Goal: Information Seeking & Learning: Learn about a topic

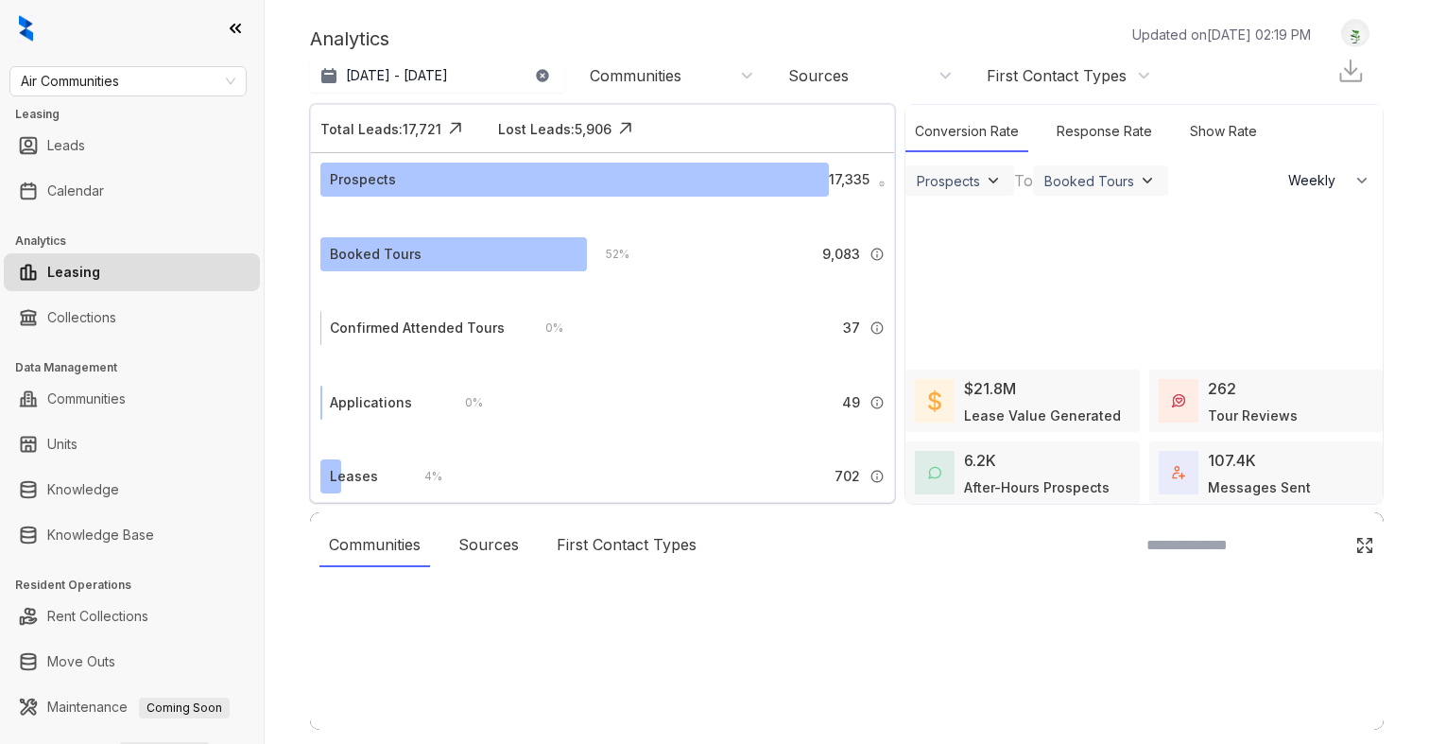
select select "******"
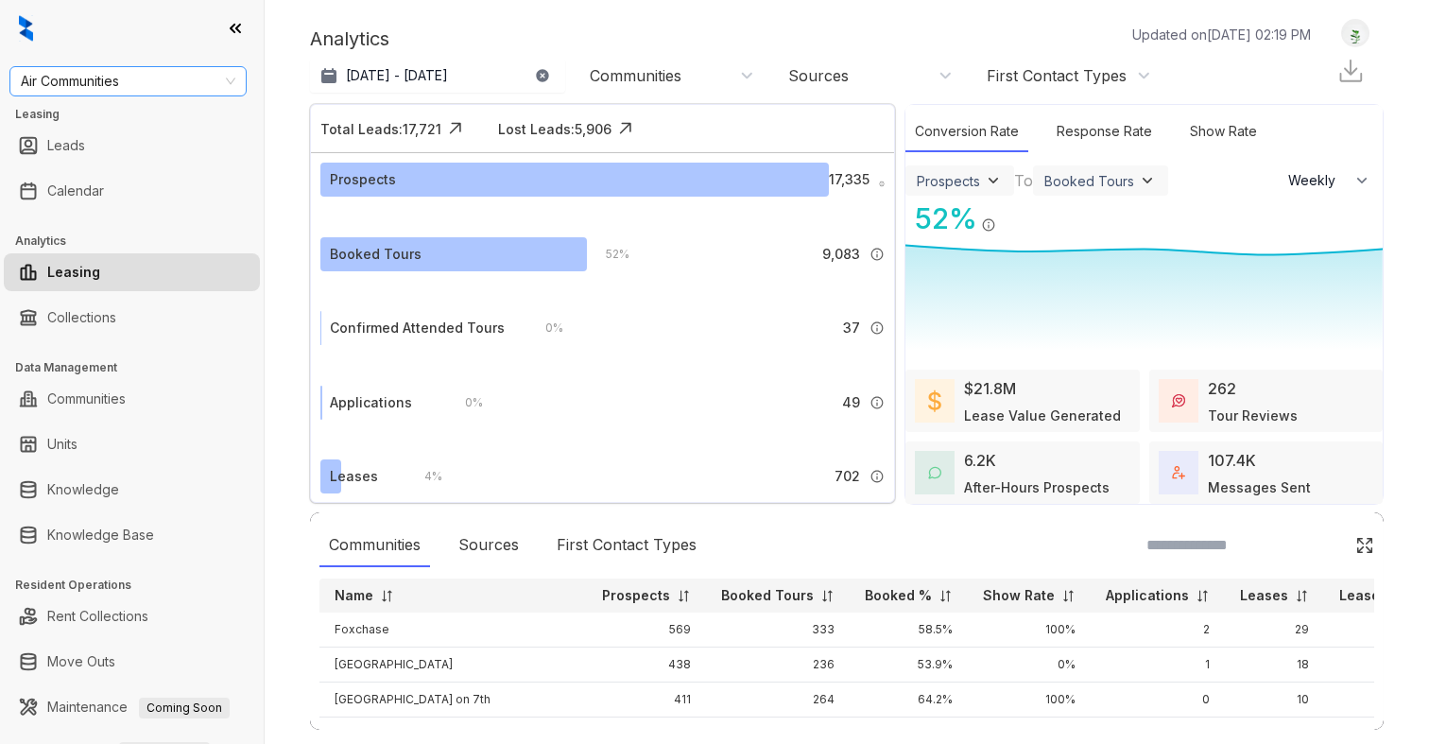
click at [68, 91] on span "Air Communities" at bounding box center [128, 81] width 215 height 28
type input "*"
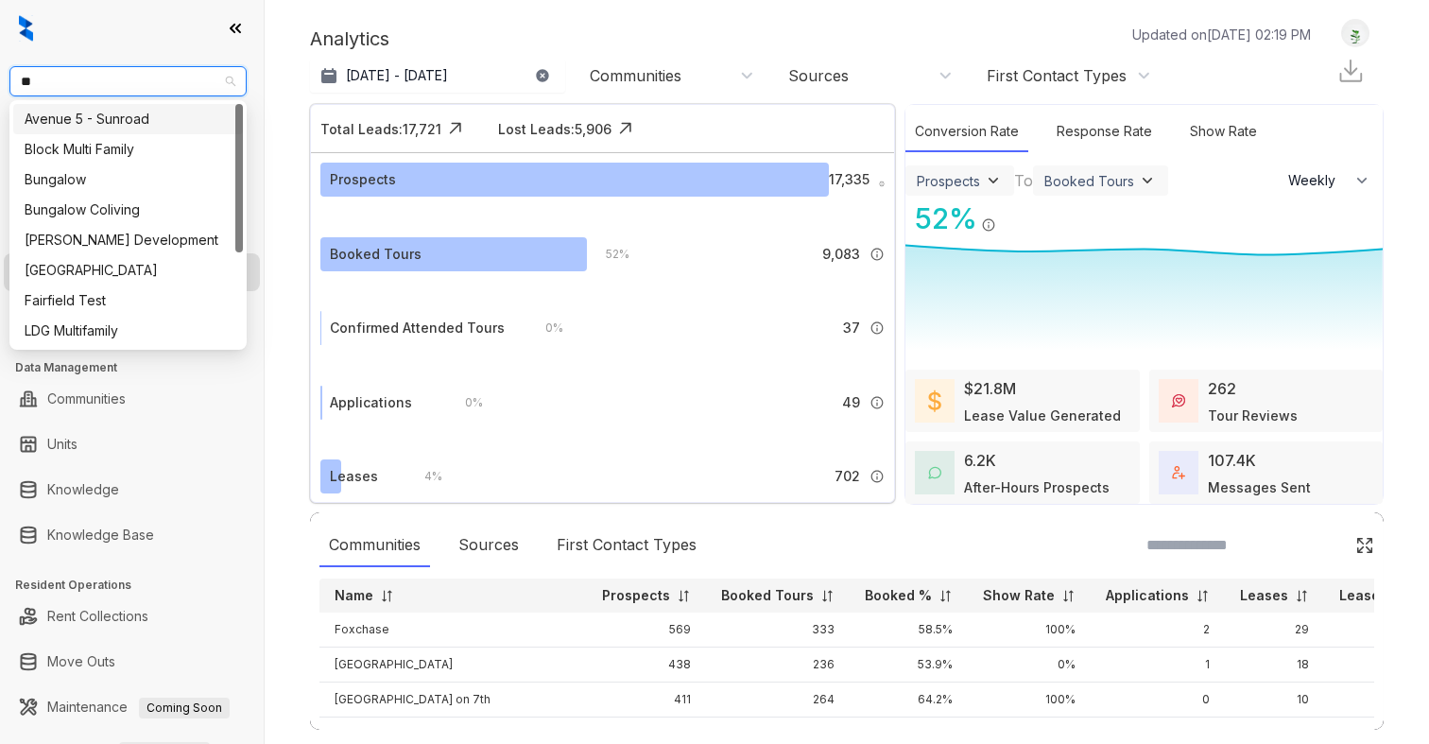
type input "***"
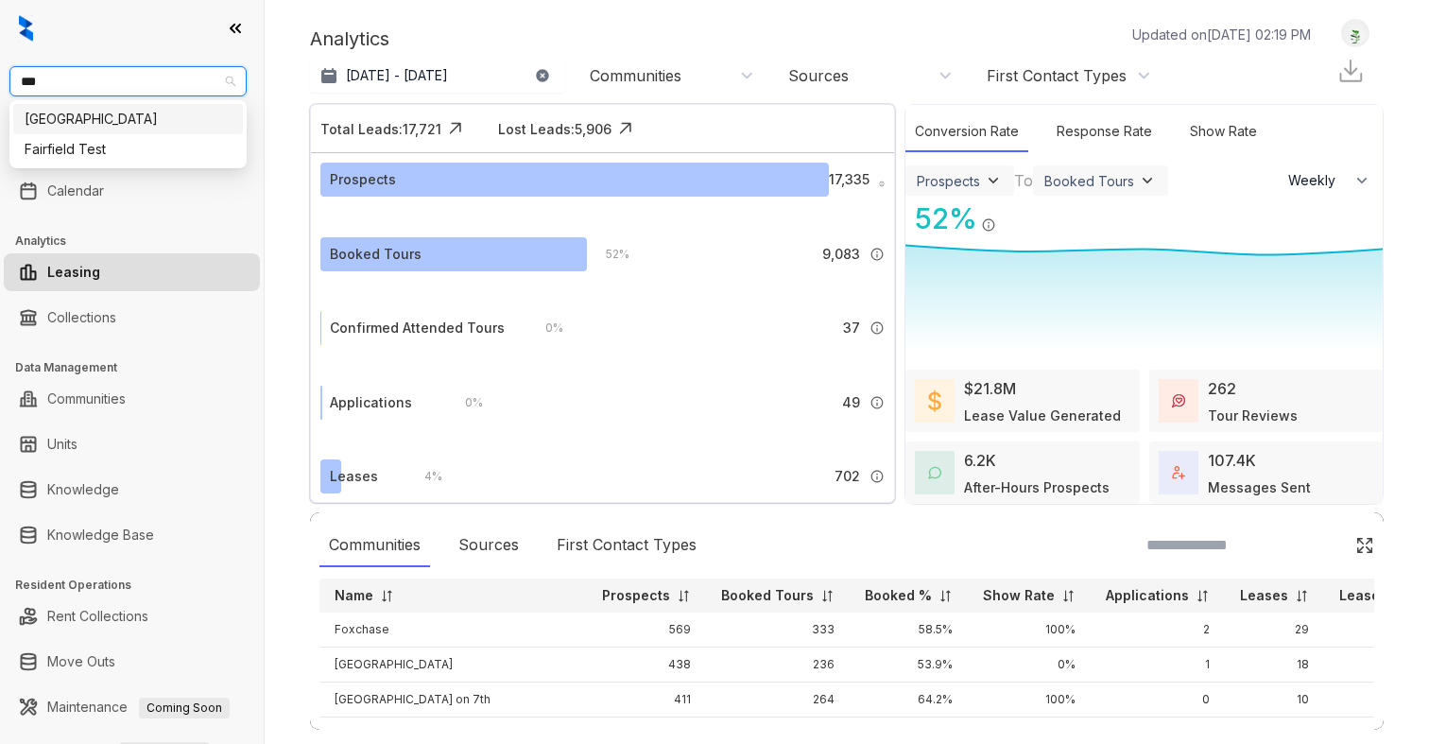
click at [54, 118] on div "[GEOGRAPHIC_DATA]" at bounding box center [128, 119] width 207 height 21
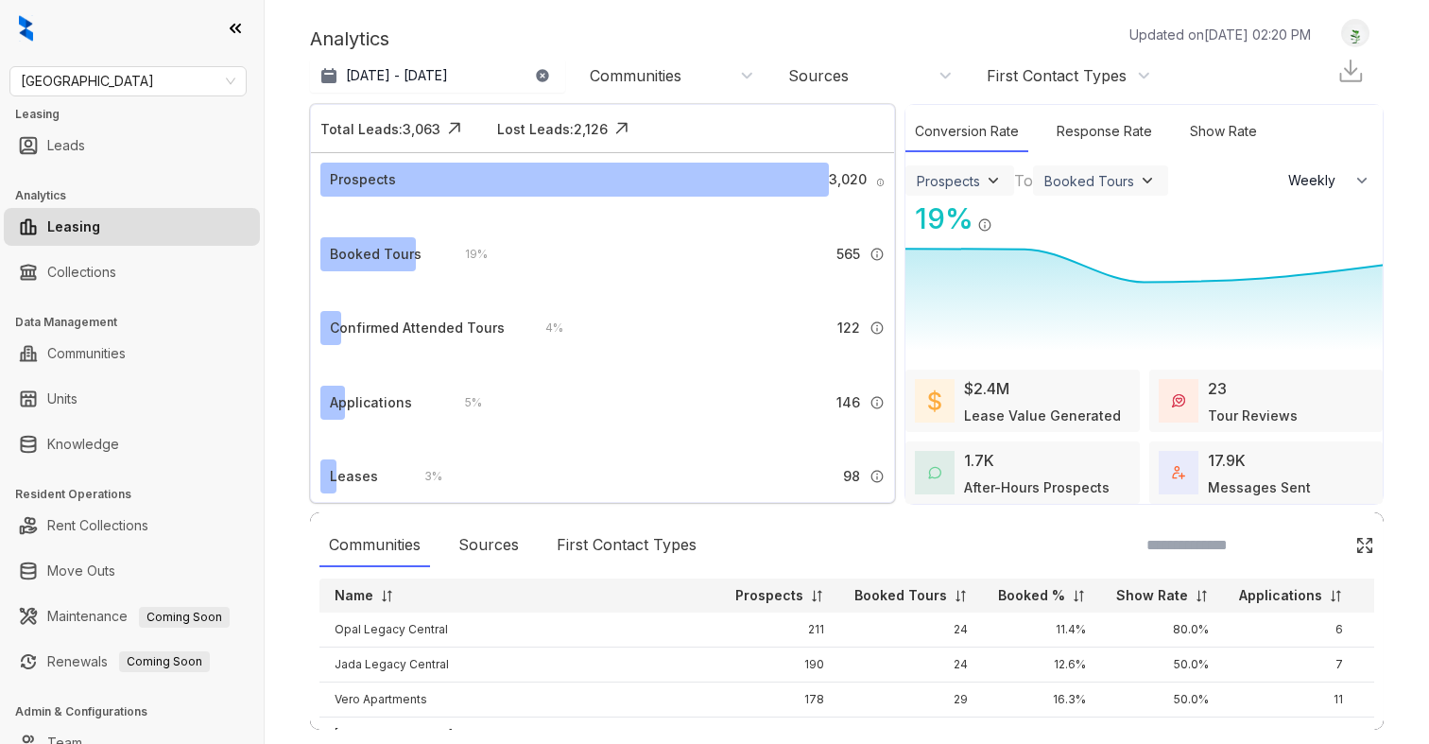
select select "******"
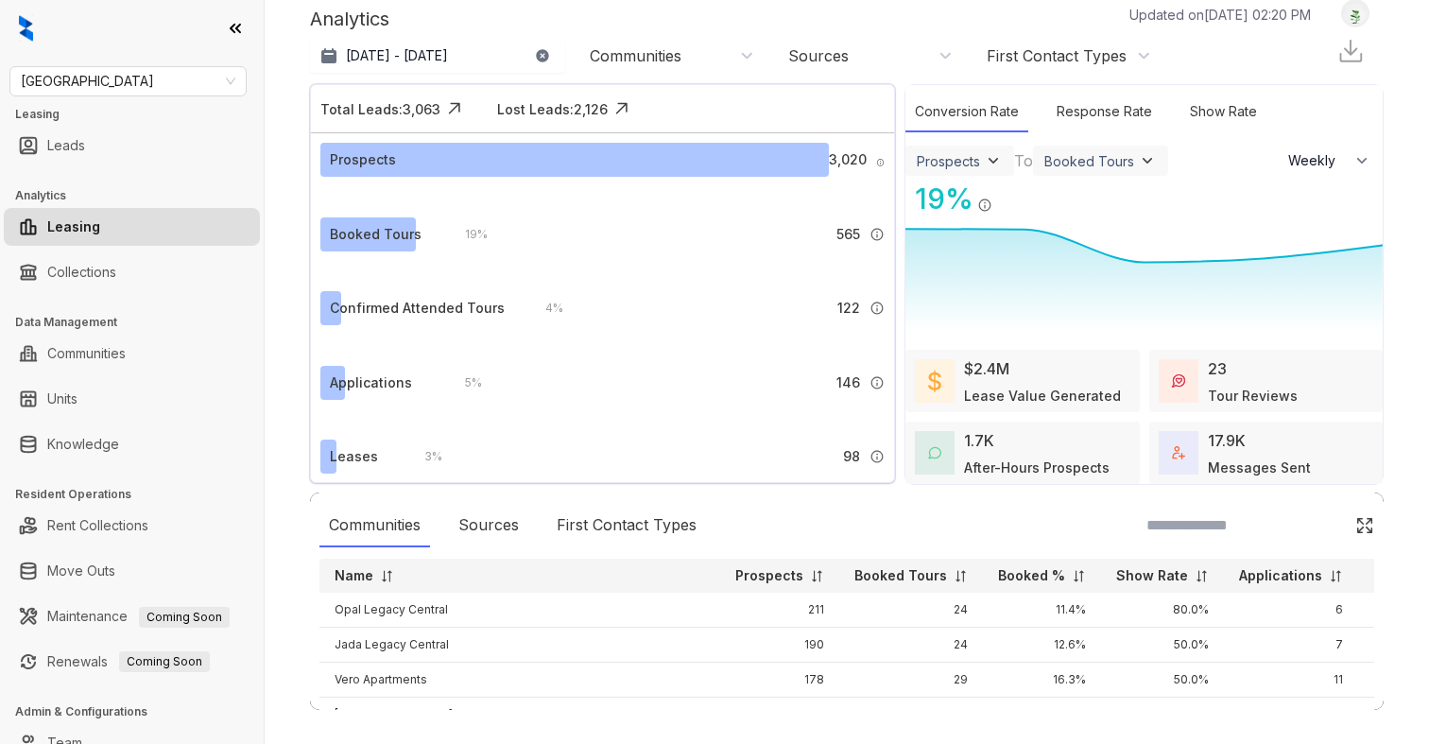
scroll to position [31, 0]
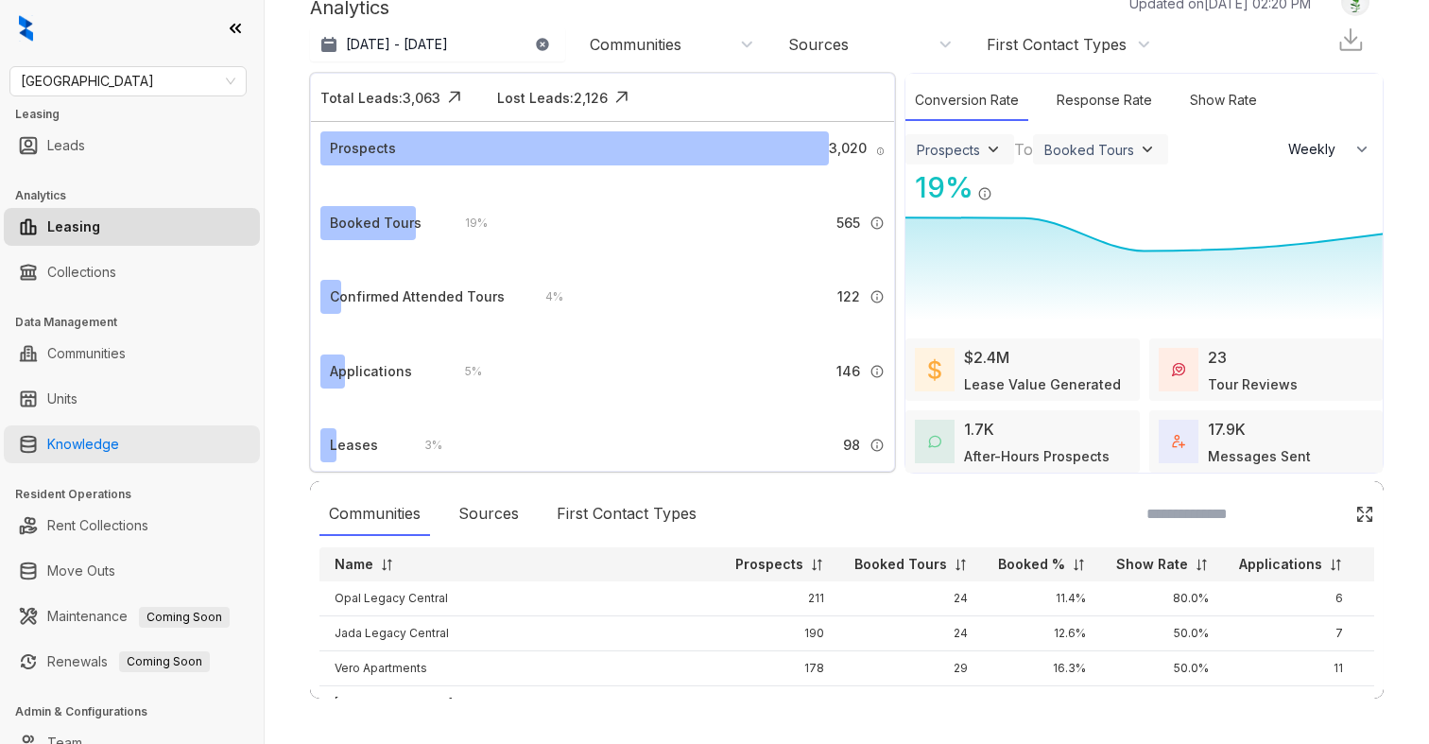
click at [93, 444] on link "Knowledge" at bounding box center [83, 444] width 72 height 38
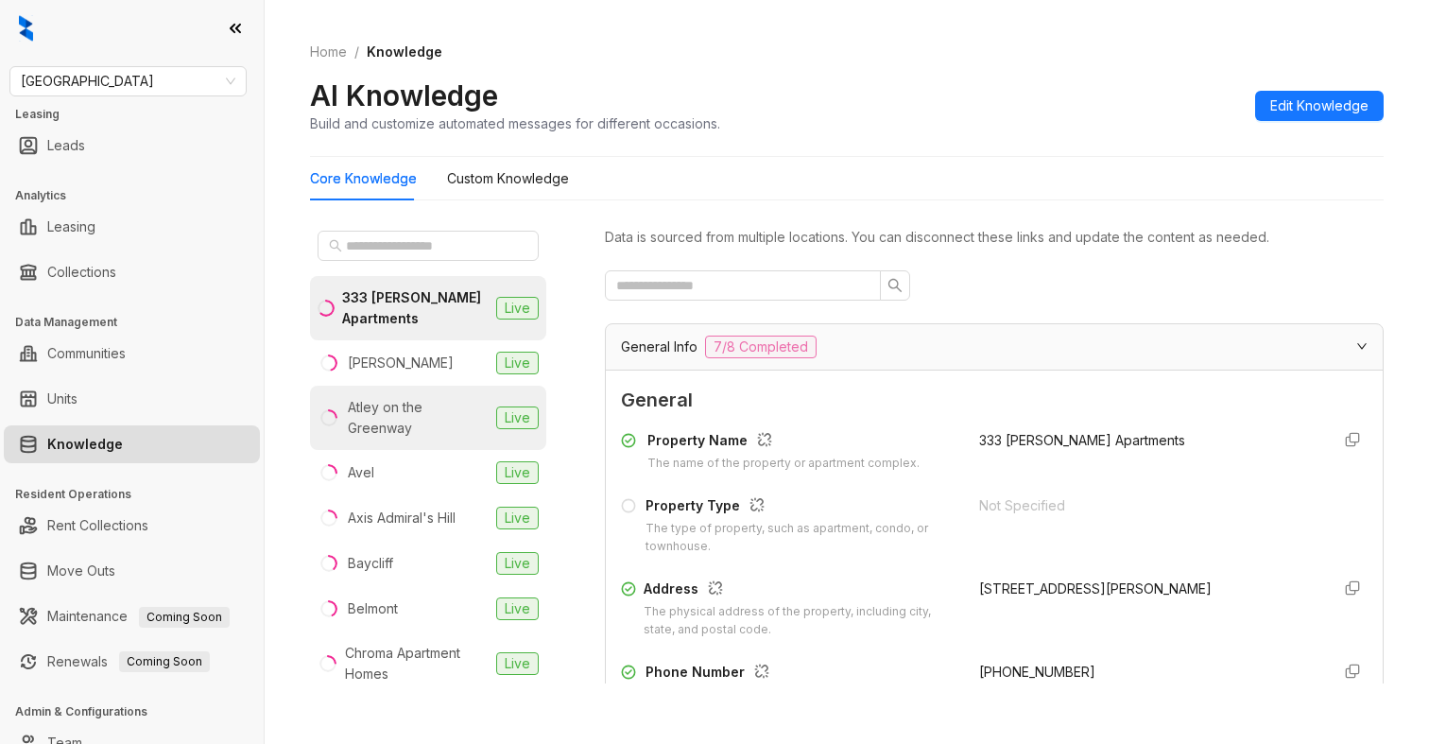
click at [387, 420] on div "Atley on the Greenway" at bounding box center [418, 418] width 141 height 42
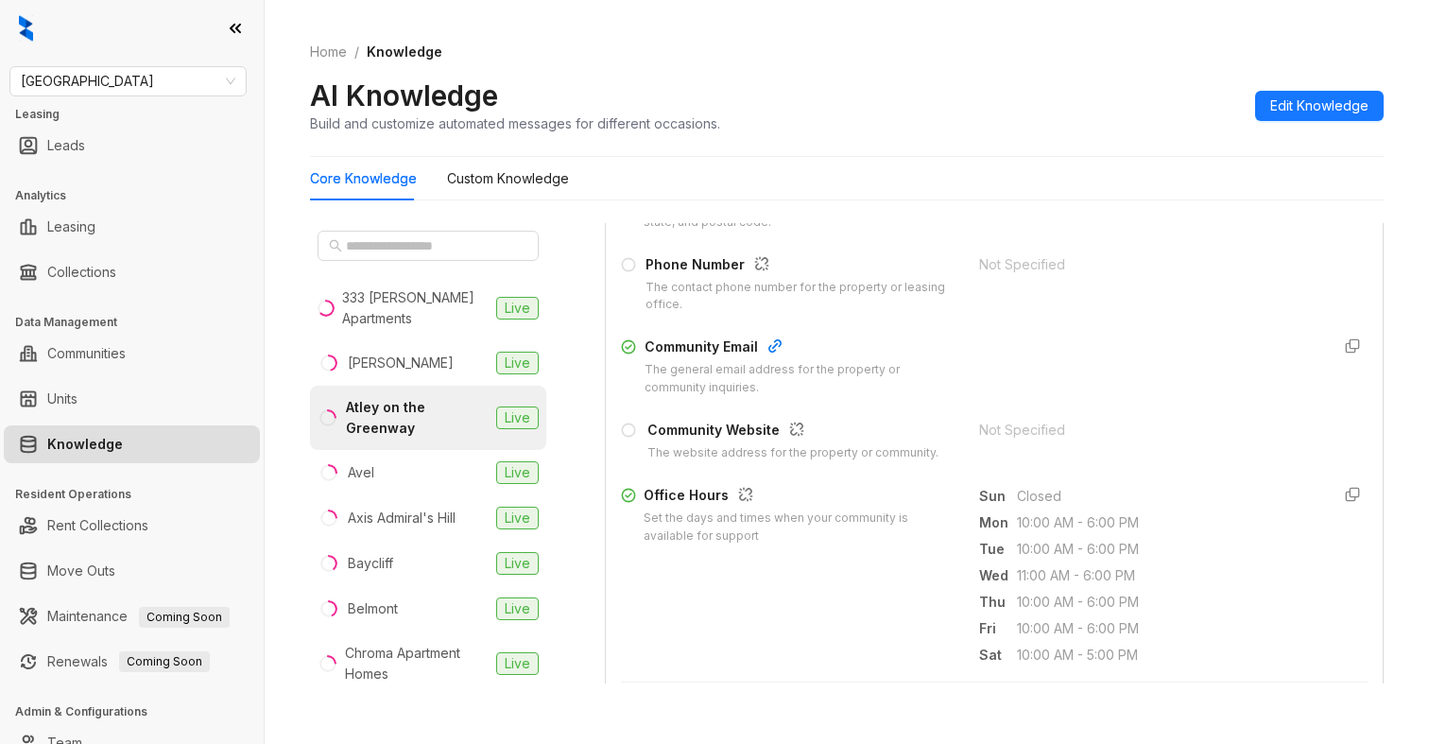
scroll to position [538, 0]
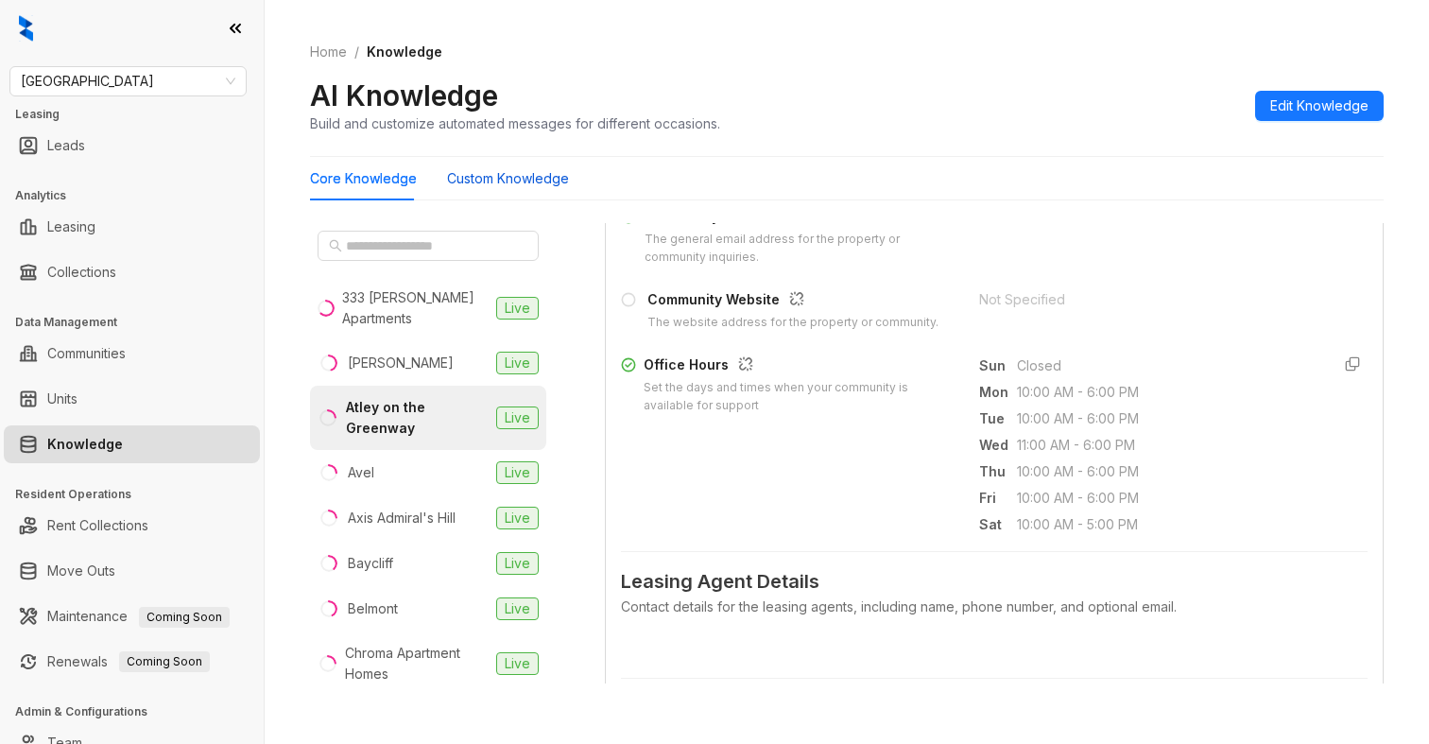
click at [491, 183] on Knowledge "Custom Knowledge" at bounding box center [508, 178] width 122 height 21
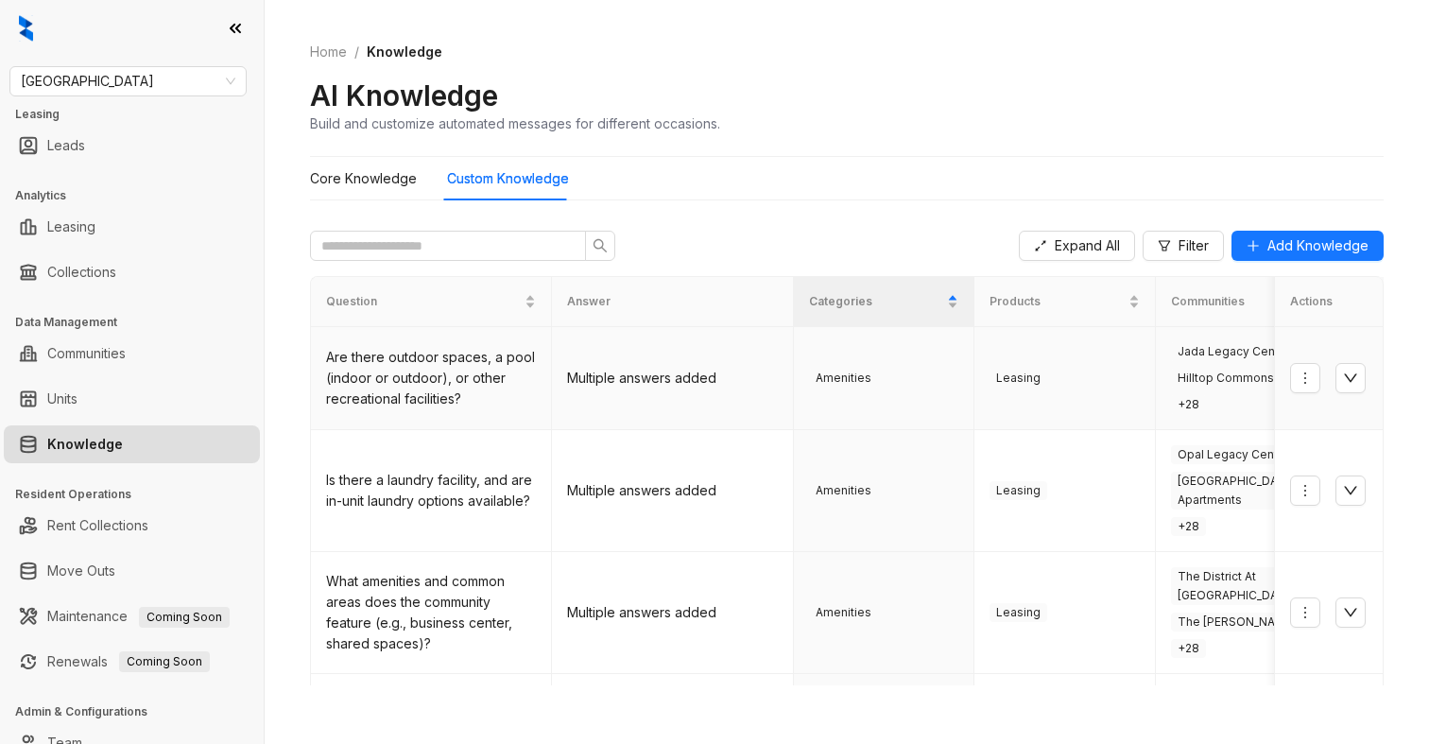
scroll to position [27, 0]
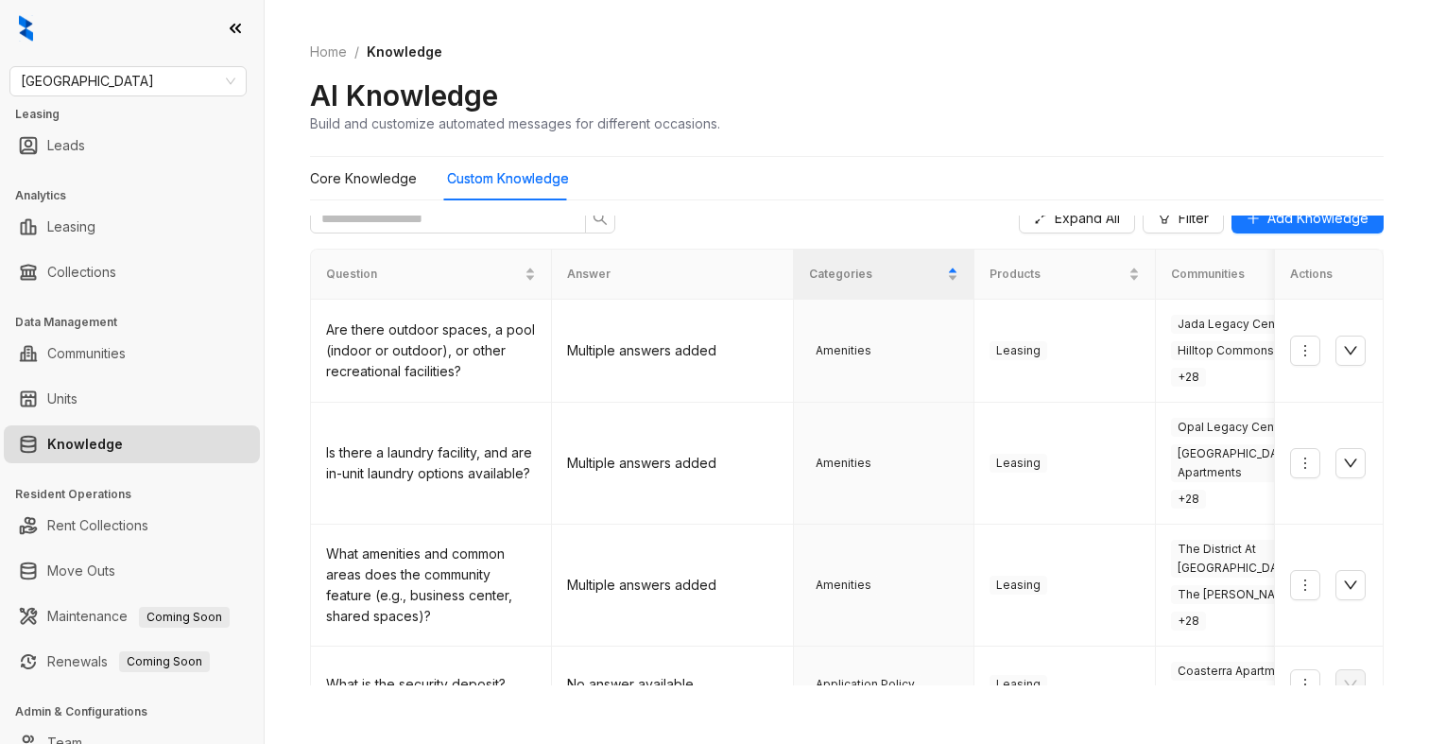
click at [438, 211] on div "Core Knowledge Custom Knowledge Expand All Filter Add Knowledge Question Answer…" at bounding box center [847, 421] width 1074 height 528
click at [438, 216] on input "text" at bounding box center [440, 218] width 238 height 21
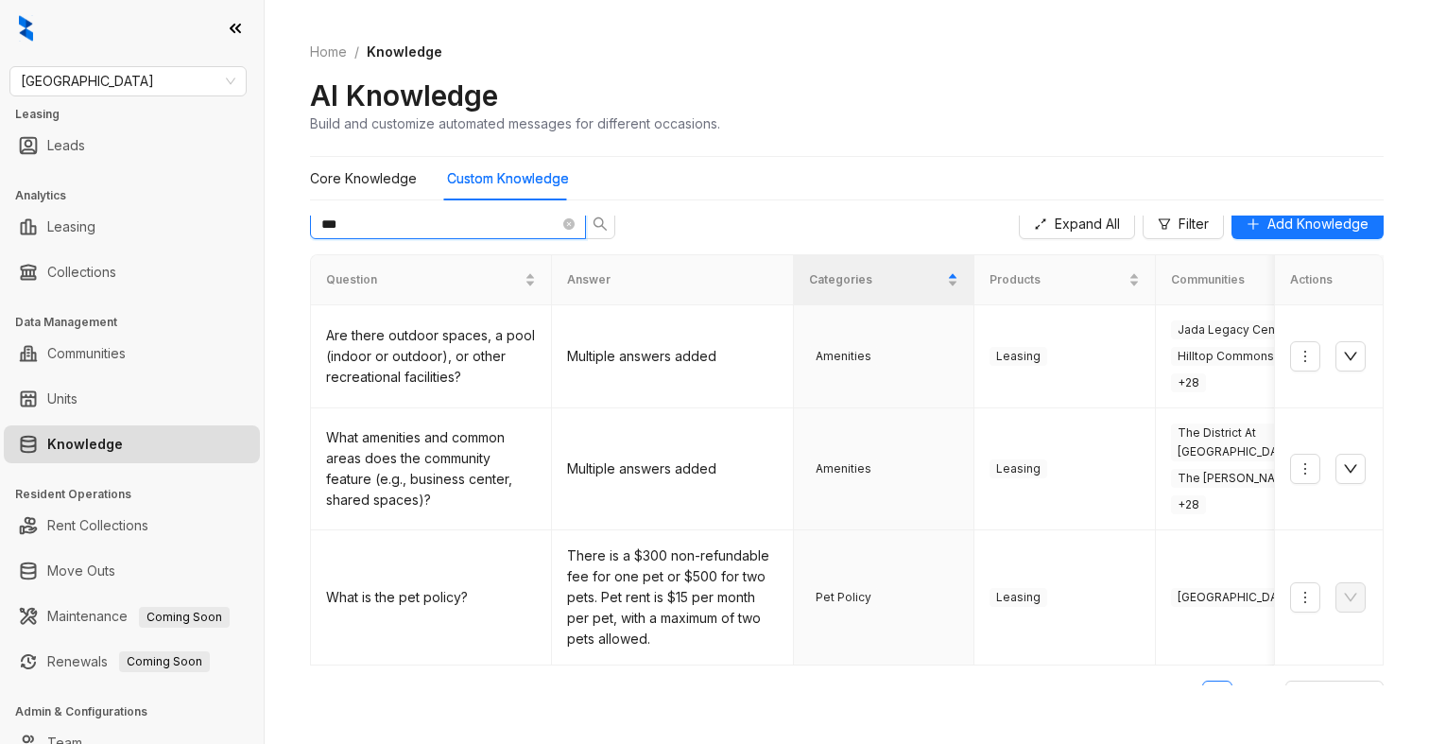
type input "***"
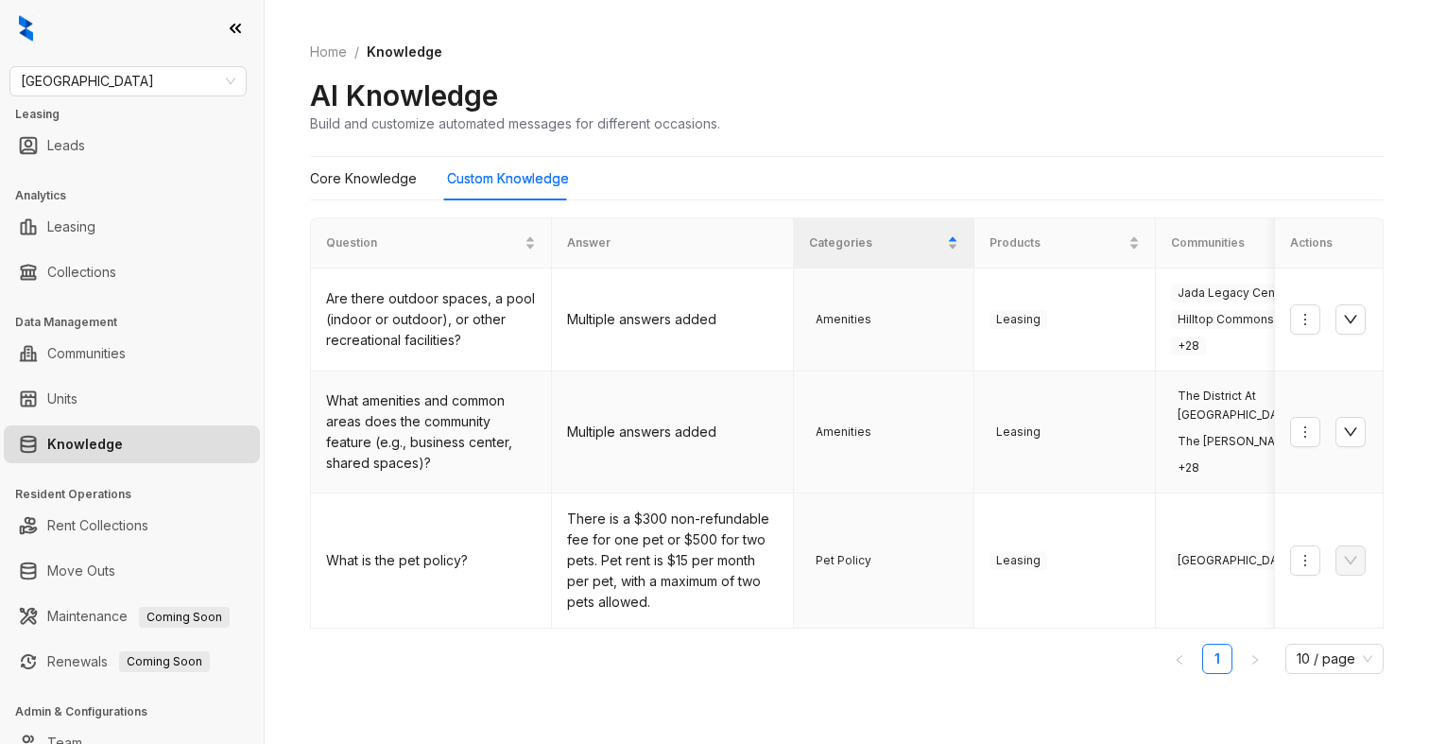
scroll to position [0, 0]
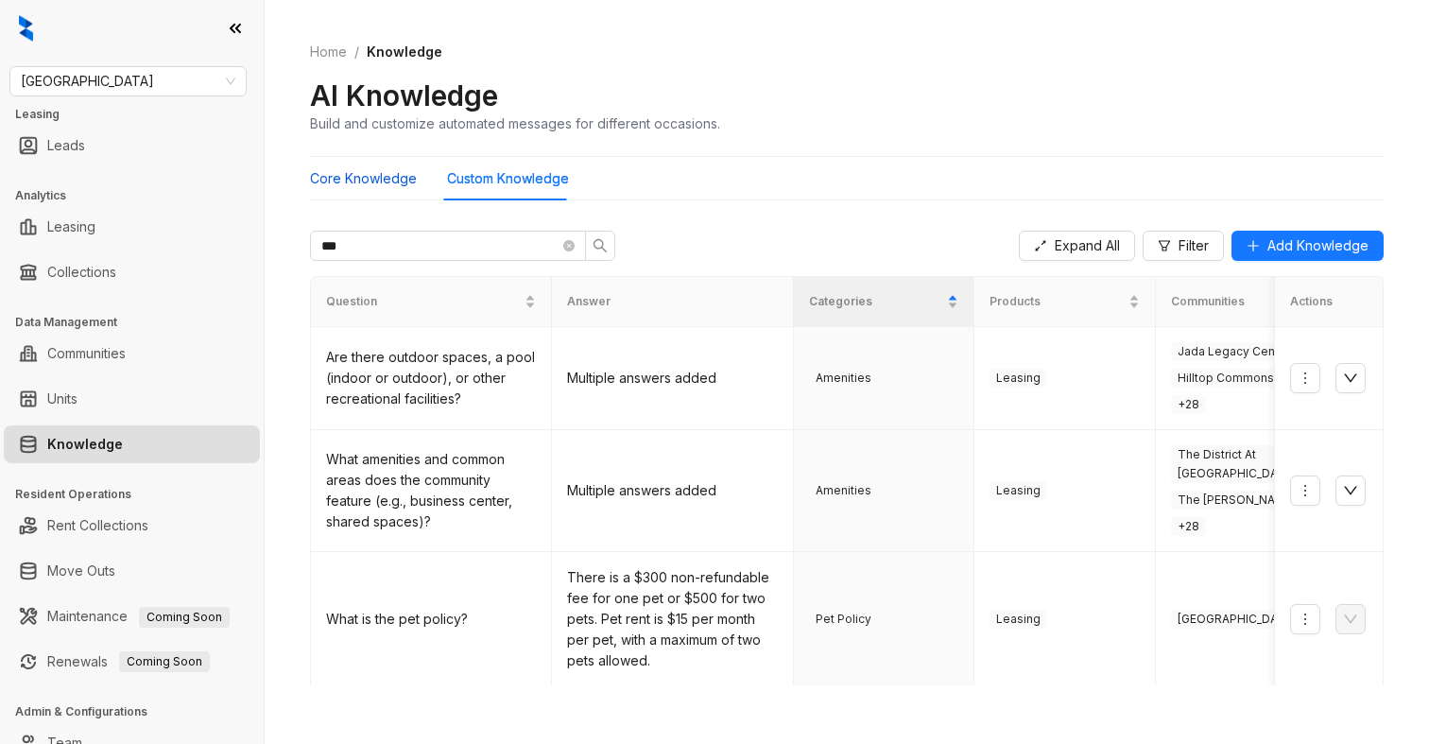
click at [382, 184] on Knowledge "Core Knowledge" at bounding box center [363, 178] width 107 height 21
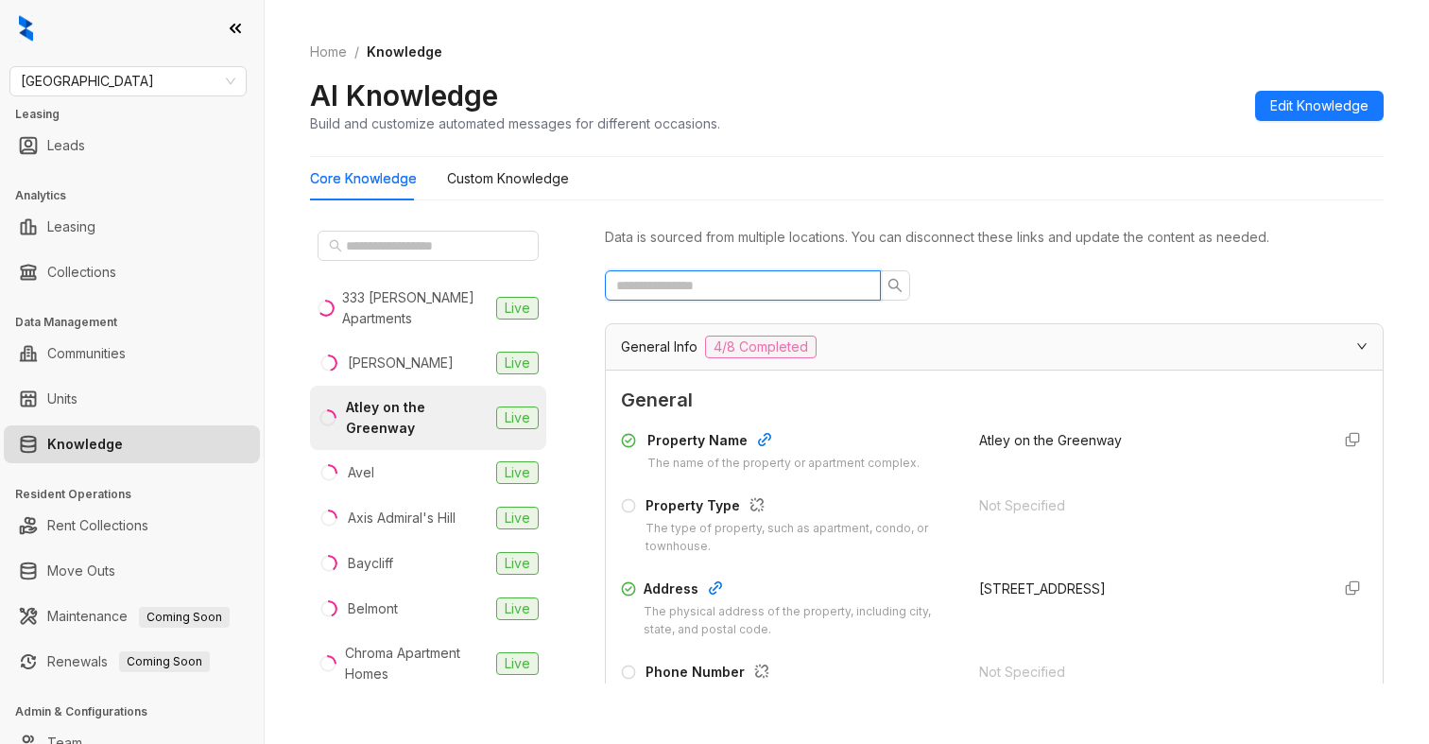
click at [684, 275] on input "text" at bounding box center [735, 285] width 238 height 21
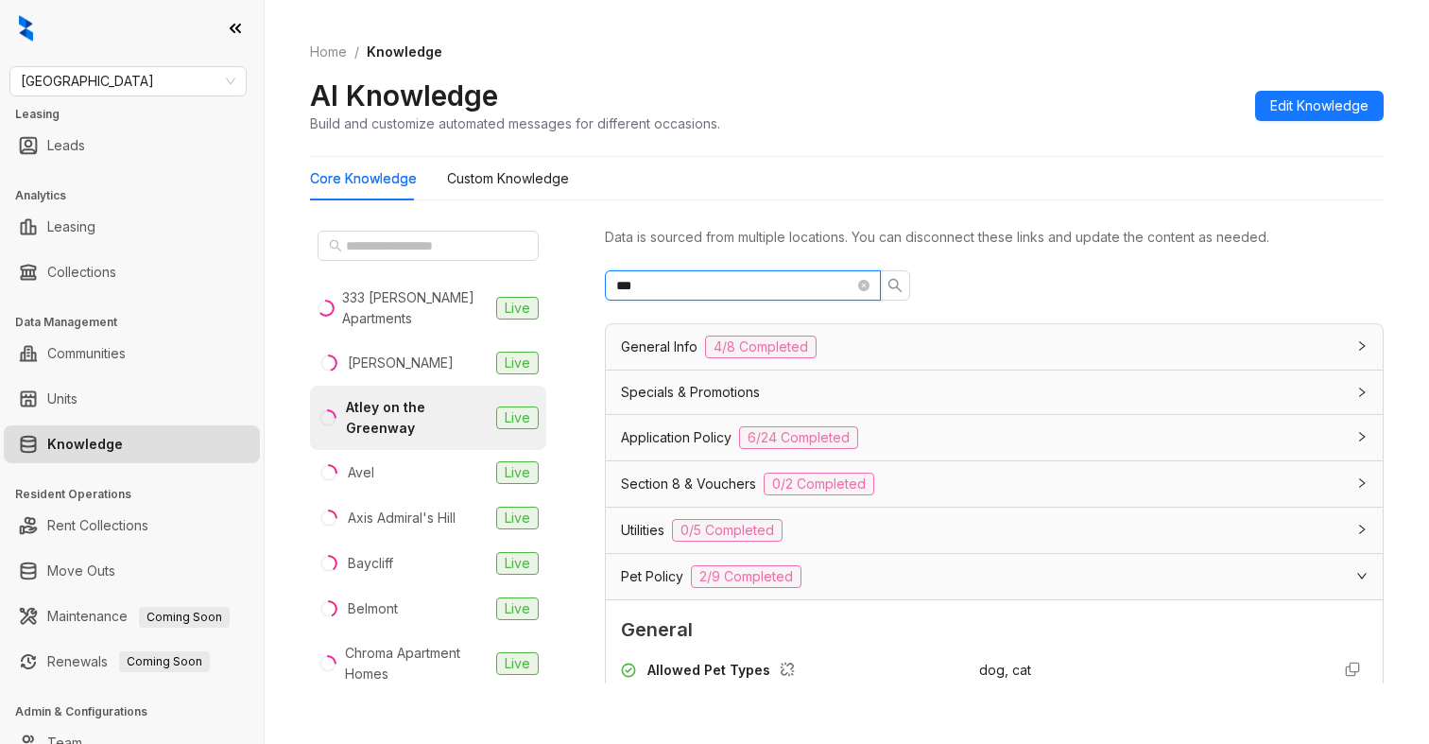
type input "***"
click at [836, 588] on div "Pet Policy 2/9 Completed" at bounding box center [994, 576] width 777 height 45
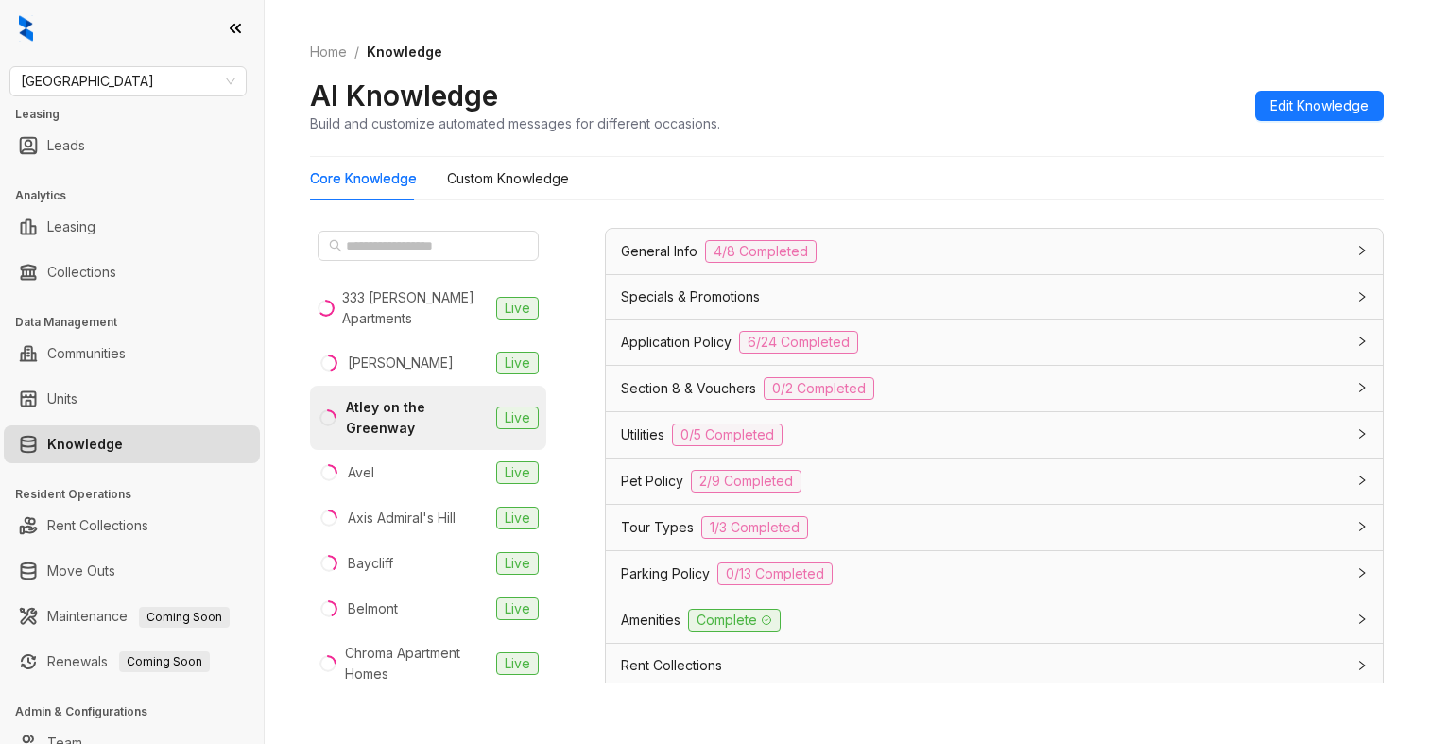
scroll to position [105, 0]
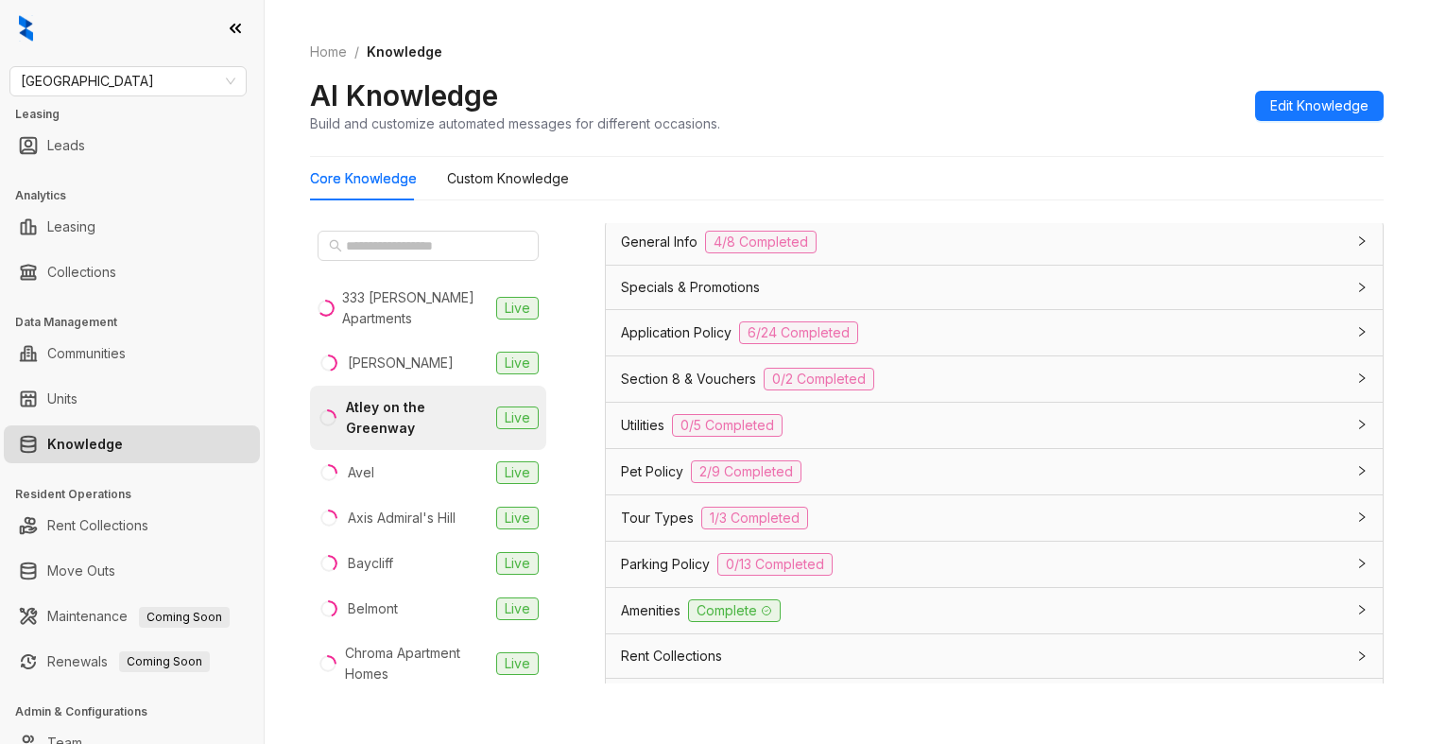
click at [844, 468] on div "Pet Policy 2/9 Completed" at bounding box center [983, 471] width 724 height 23
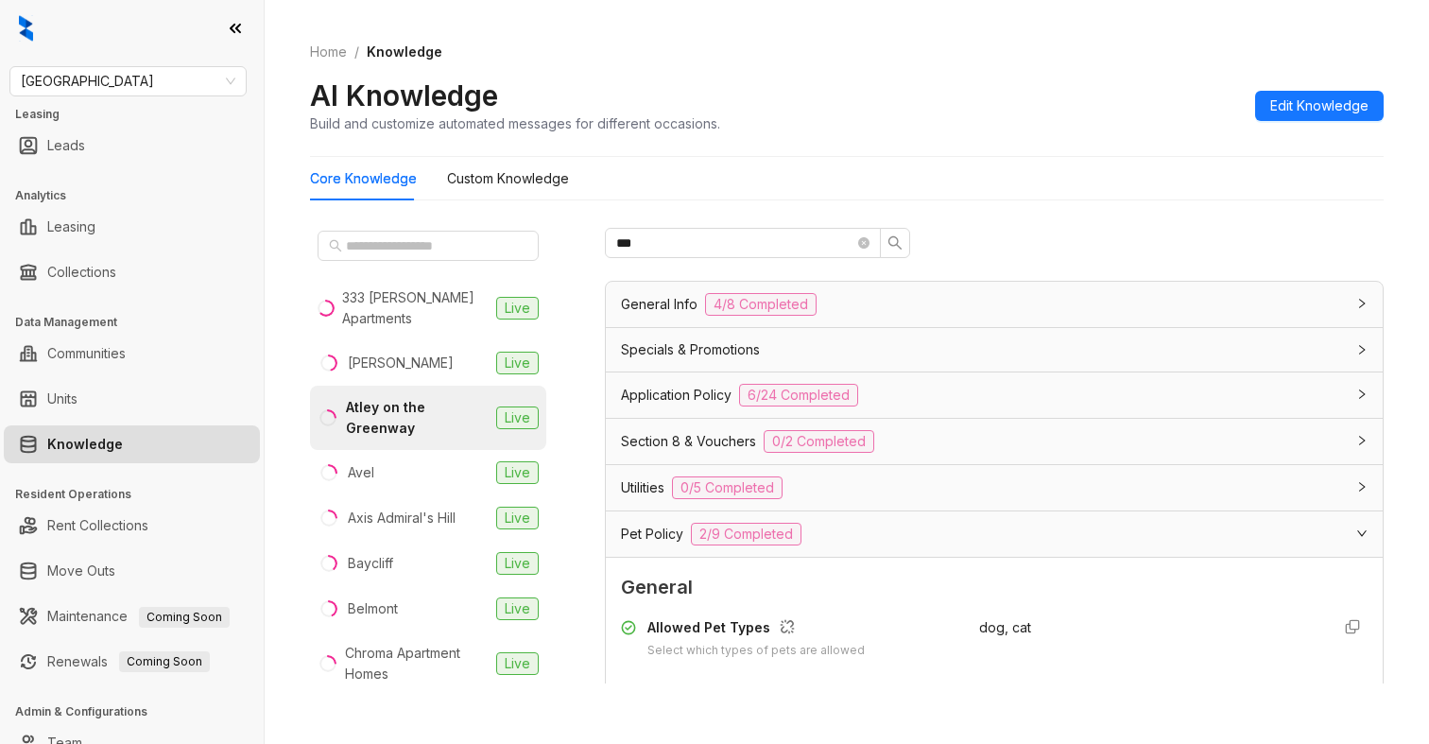
scroll to position [43, 0]
click at [887, 530] on div "Pet Policy 2/9 Completed" at bounding box center [983, 533] width 724 height 23
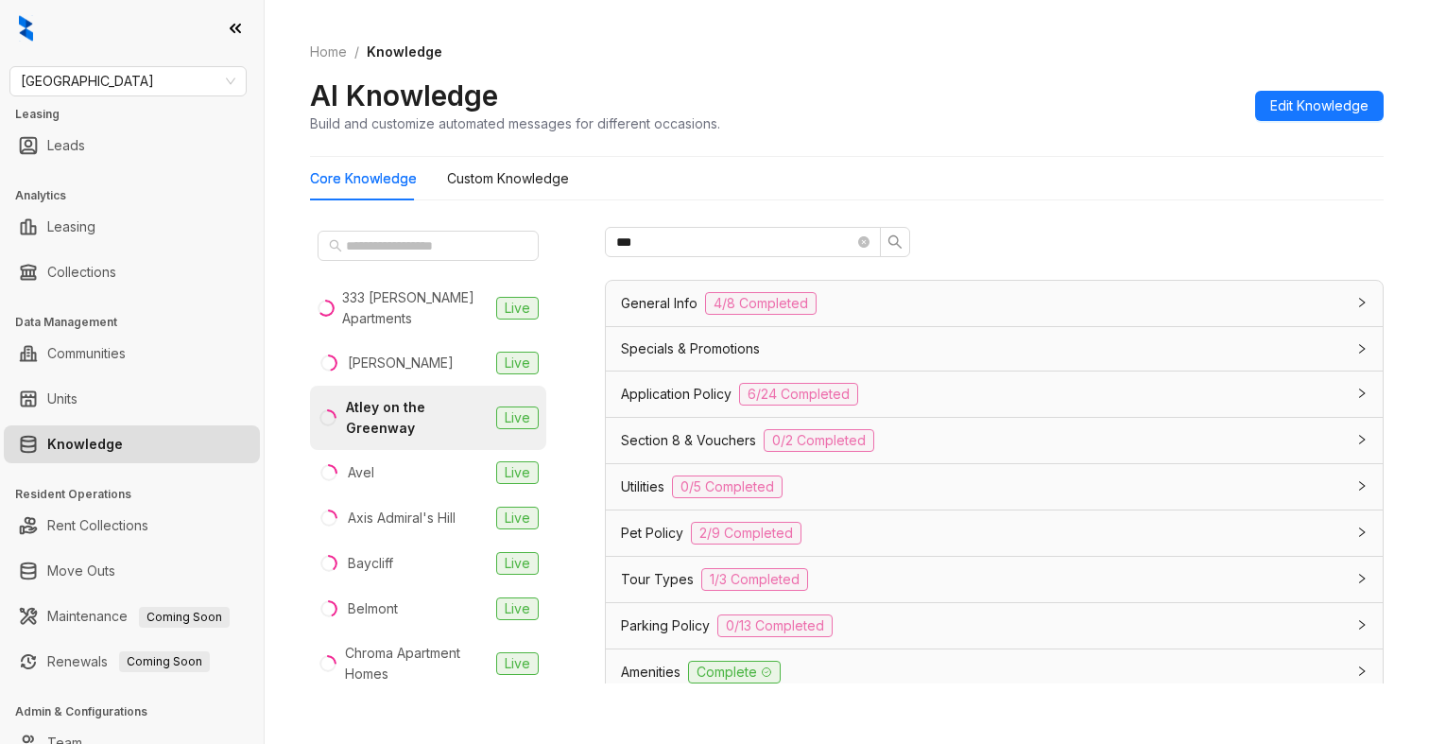
click at [887, 534] on div "Pet Policy 2/9 Completed" at bounding box center [983, 533] width 724 height 23
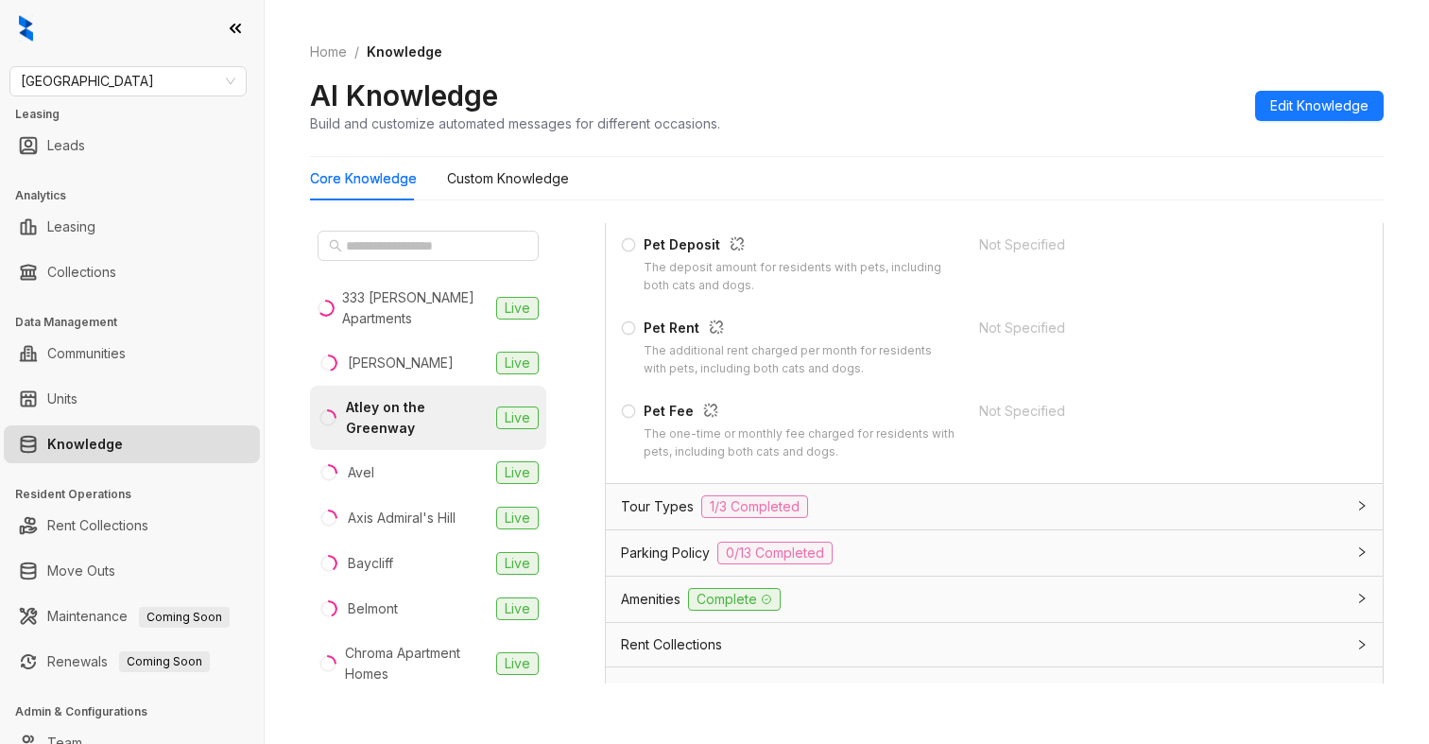
scroll to position [625, 0]
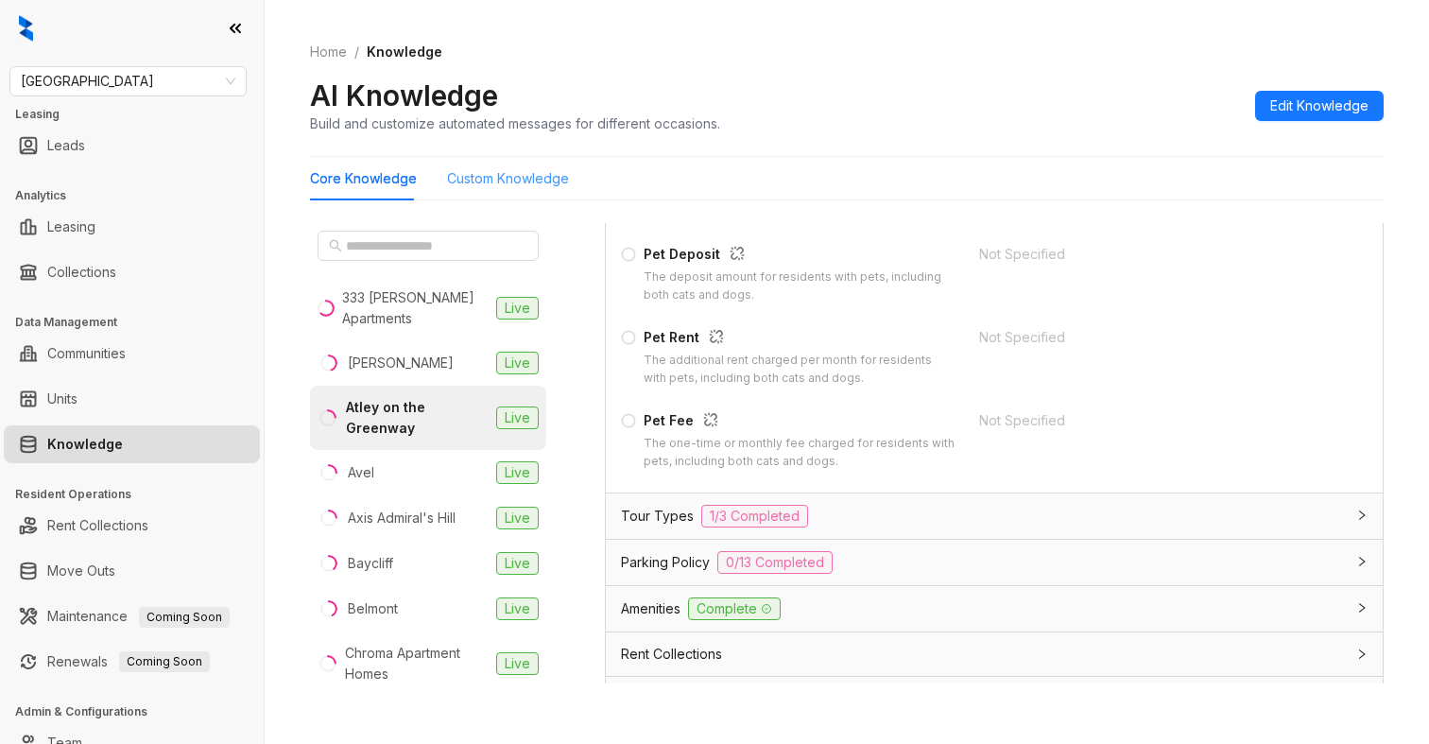
click at [525, 195] on div "Custom Knowledge" at bounding box center [508, 178] width 122 height 43
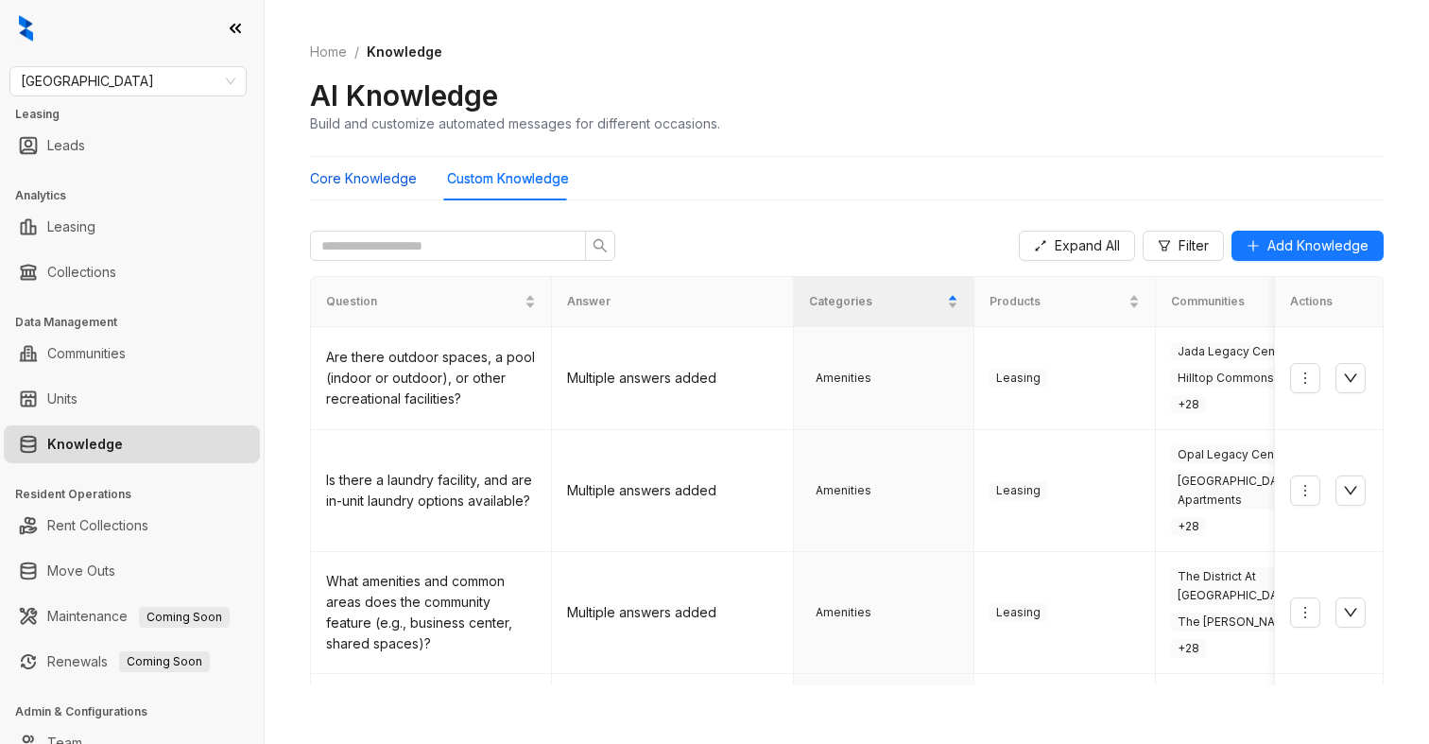
click at [376, 187] on Knowledge "Core Knowledge" at bounding box center [363, 178] width 107 height 21
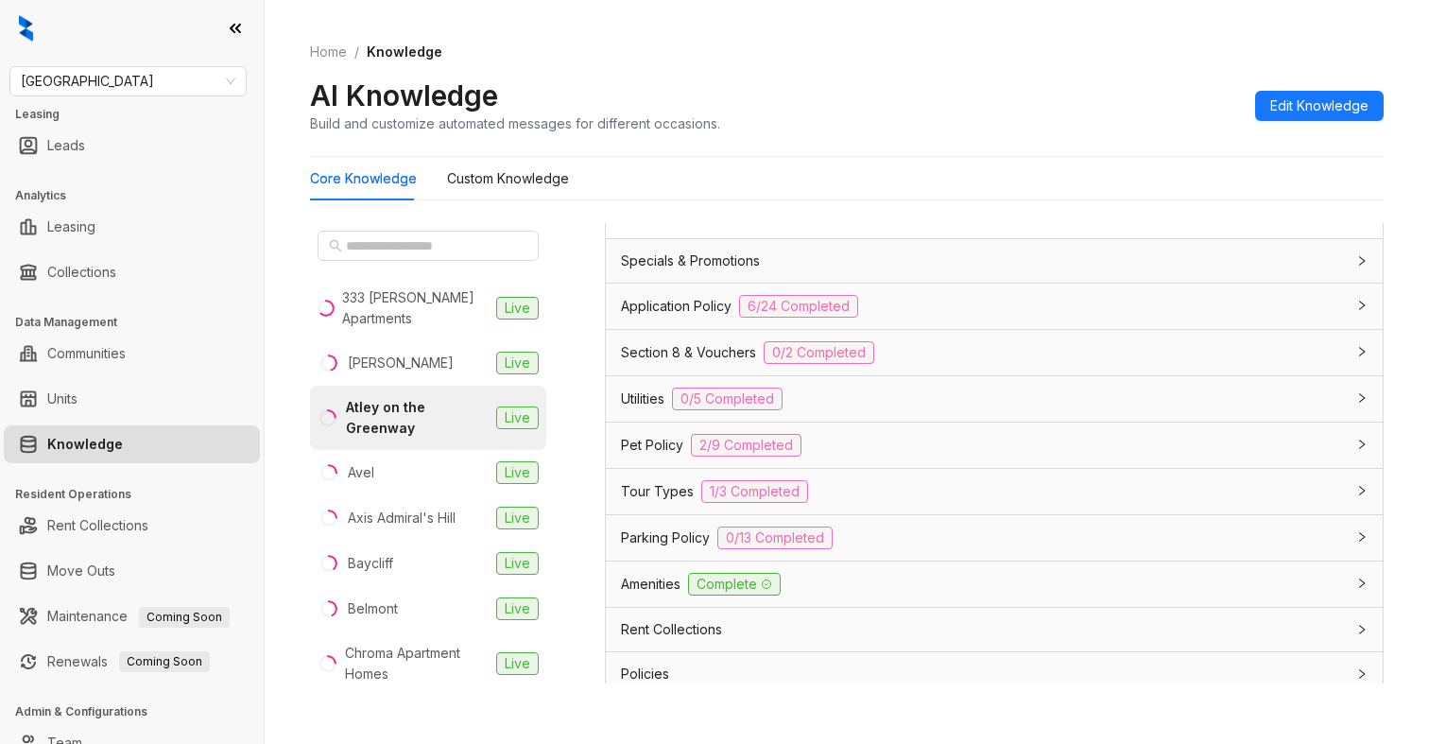
scroll to position [1287, 0]
click at [656, 446] on span "Pet Policy" at bounding box center [652, 442] width 62 height 21
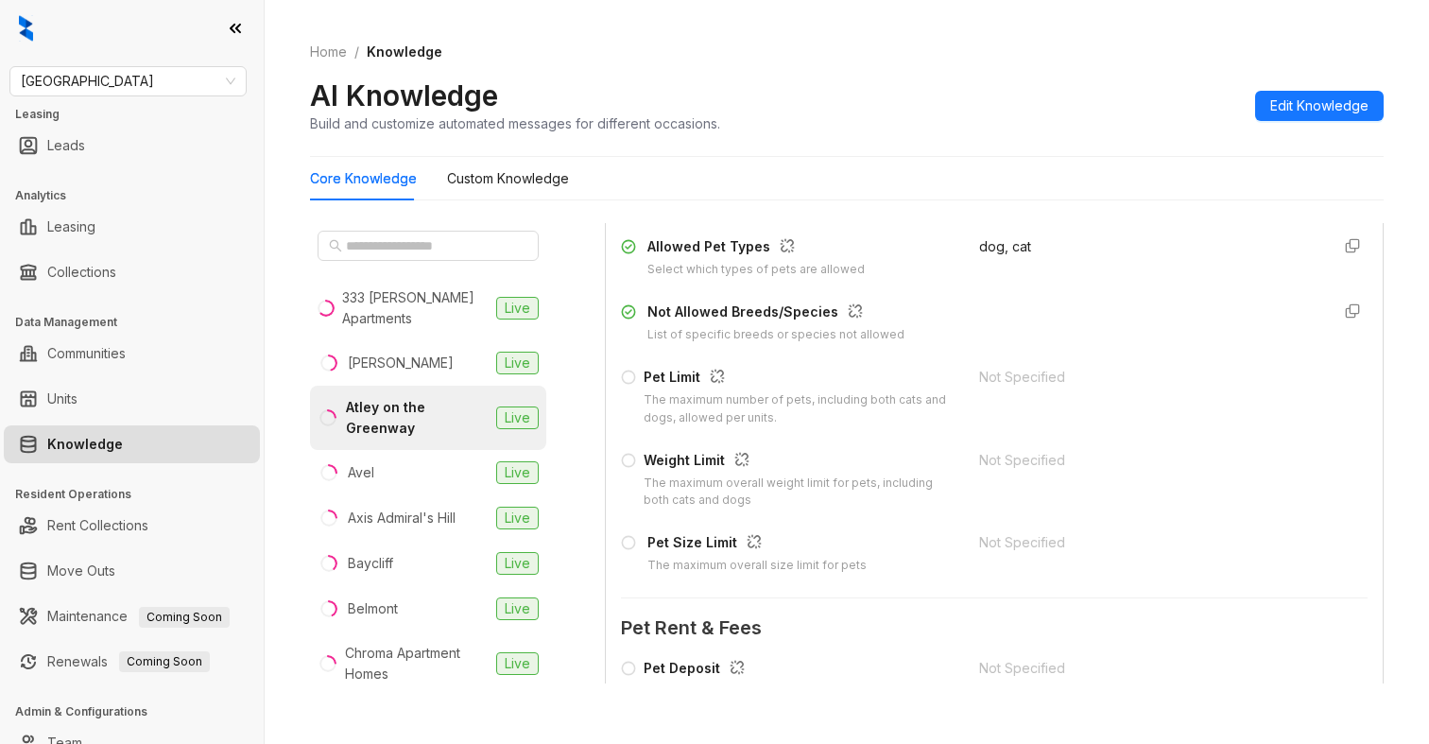
scroll to position [1573, 0]
